Goal: Information Seeking & Learning: Learn about a topic

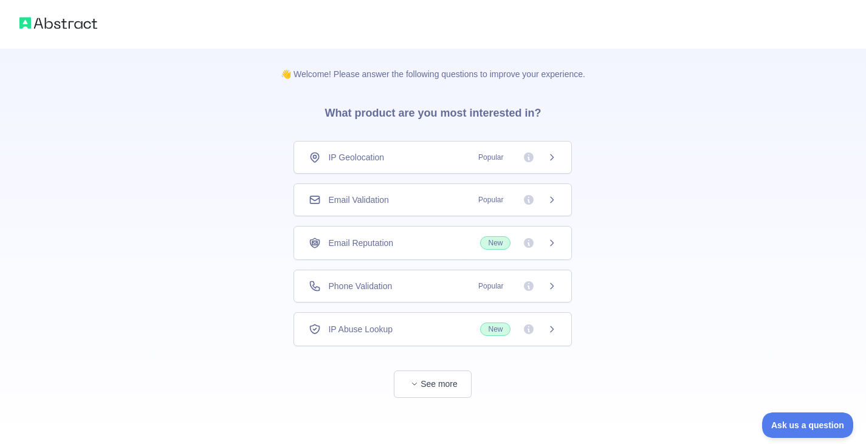
click at [432, 202] on div "Email Validation Popular" at bounding box center [433, 200] width 248 height 12
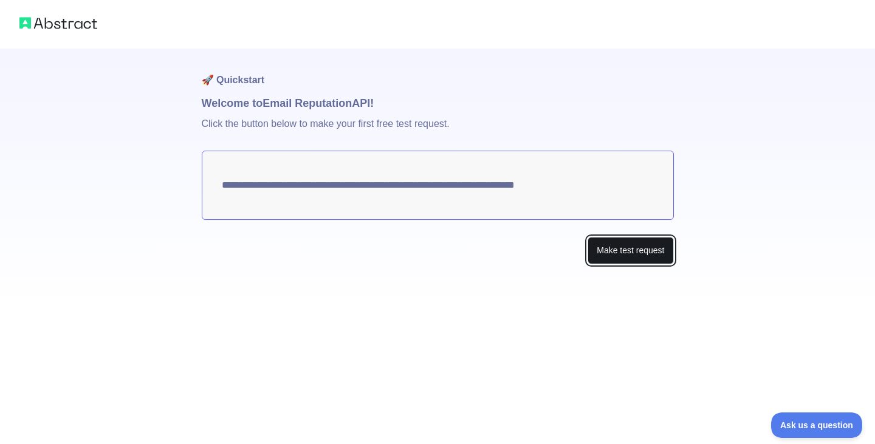
click at [615, 258] on button "Make test request" at bounding box center [630, 250] width 86 height 27
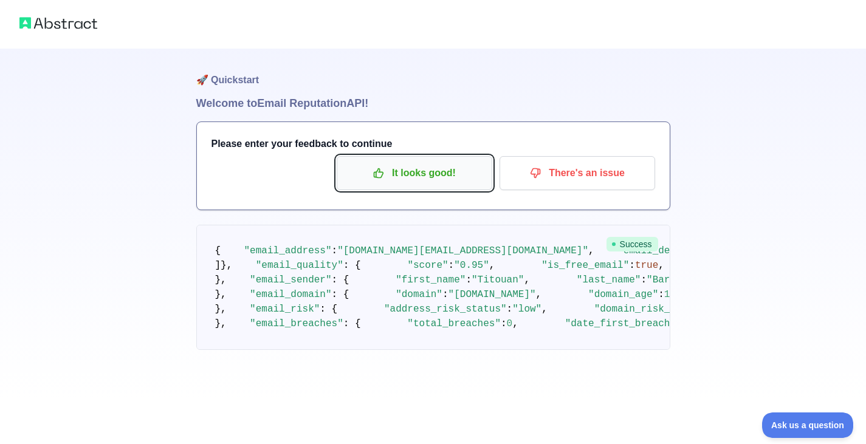
click at [413, 173] on p "It looks good!" at bounding box center [414, 173] width 137 height 21
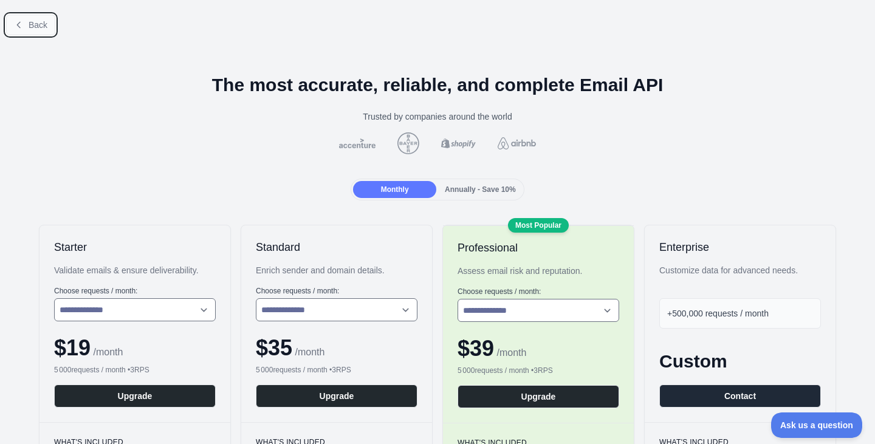
click at [37, 32] on button "Back" at bounding box center [30, 25] width 49 height 21
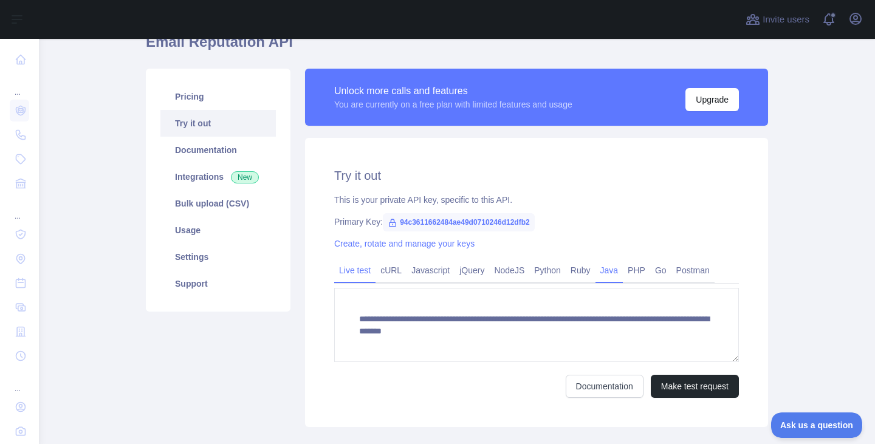
scroll to position [61, 0]
click at [388, 270] on link "cURL" at bounding box center [390, 269] width 31 height 19
